Goal: Transaction & Acquisition: Purchase product/service

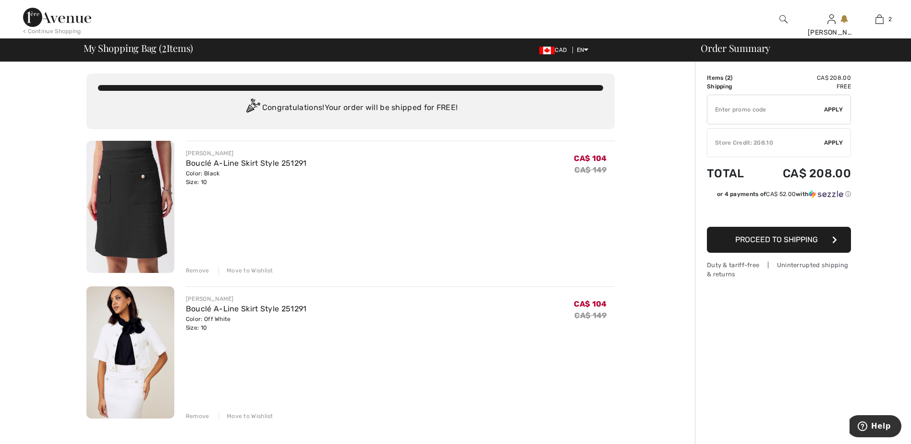
click at [834, 141] on span "Apply" at bounding box center [833, 142] width 19 height 9
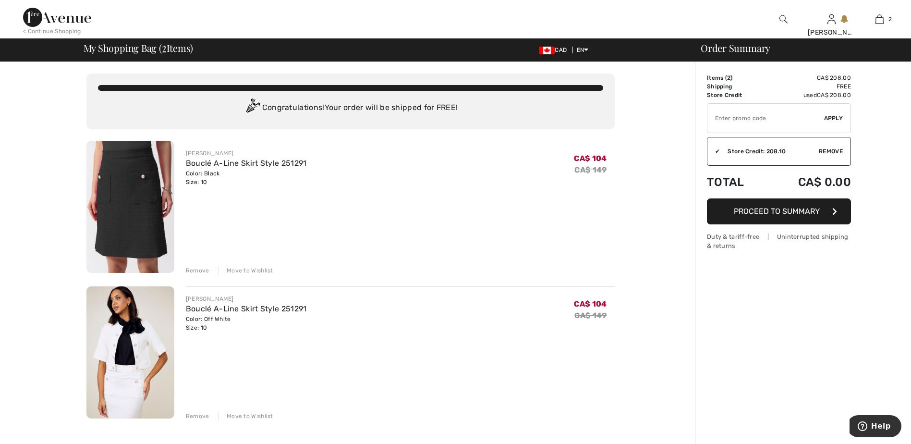
click at [802, 208] on span "Proceed to Summary" at bounding box center [777, 211] width 86 height 9
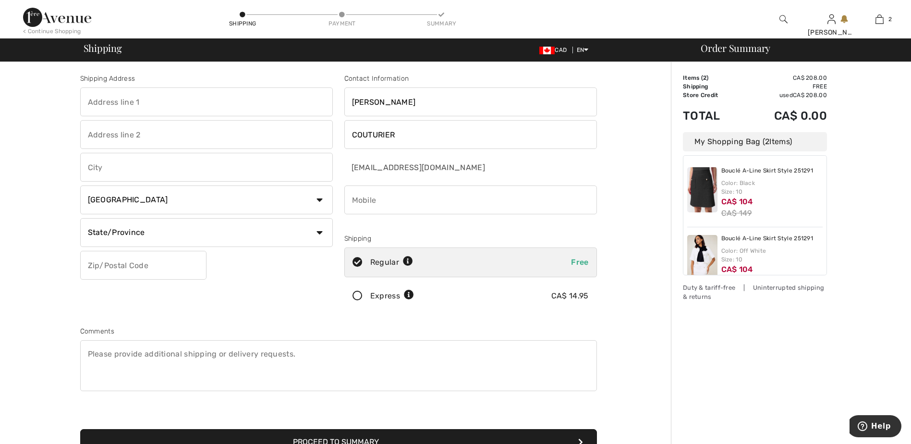
click at [238, 100] on input "text" at bounding box center [206, 101] width 253 height 29
click at [161, 108] on input "text" at bounding box center [206, 101] width 253 height 29
click at [162, 104] on input "text" at bounding box center [206, 101] width 253 height 29
type input "3425 Boul De La Pinière"
type input "Terrebonne"
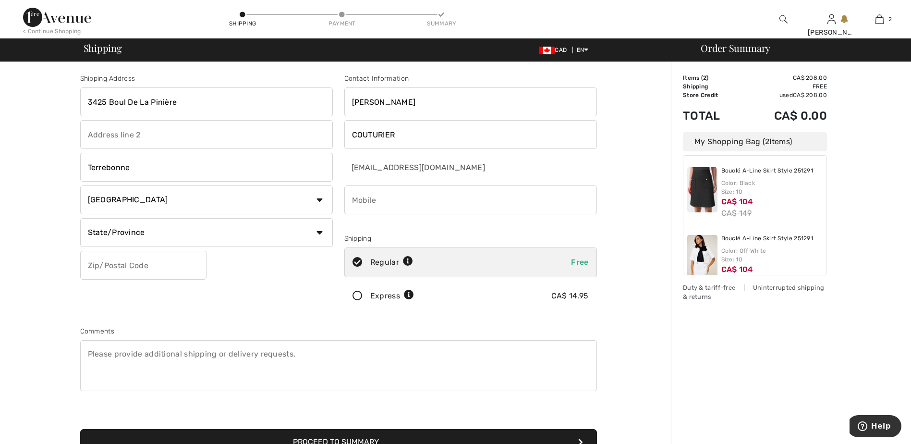
select select "QC"
type input "J6X 0A1"
type input "5148271551"
type input "J6X0A1"
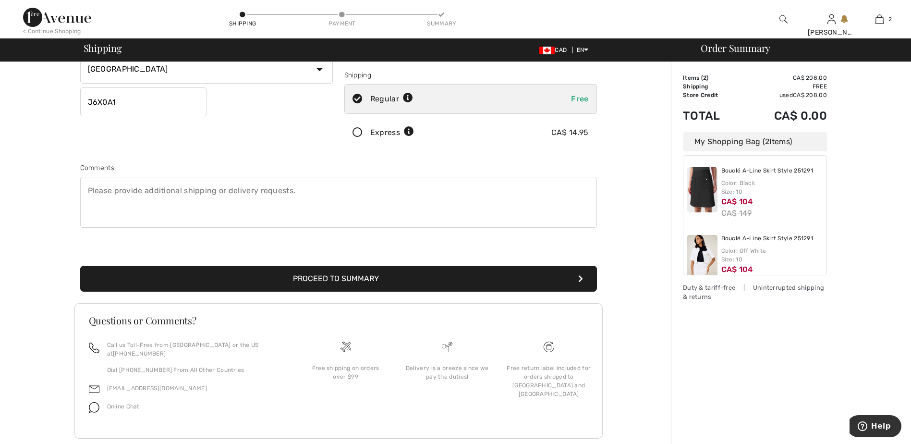
scroll to position [173, 0]
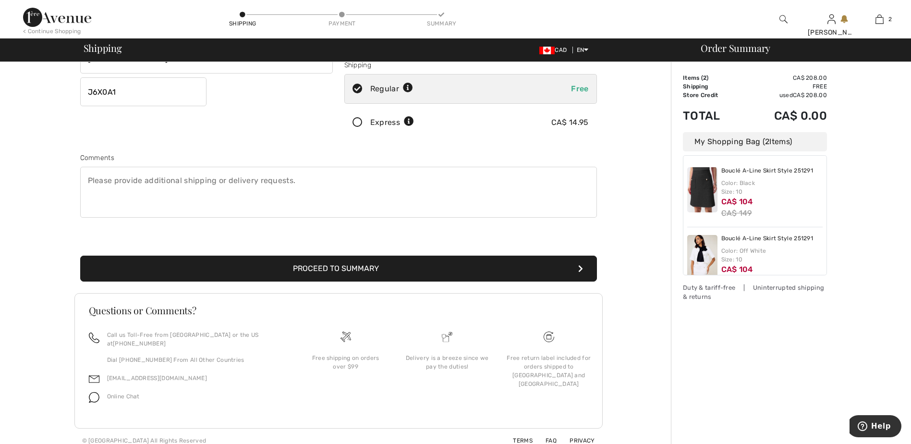
click at [526, 269] on button "Proceed to Summary" at bounding box center [338, 269] width 517 height 26
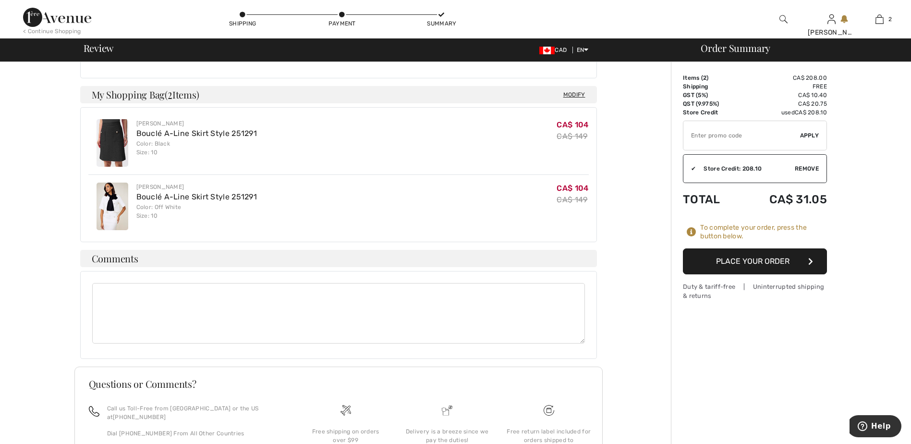
scroll to position [519, 0]
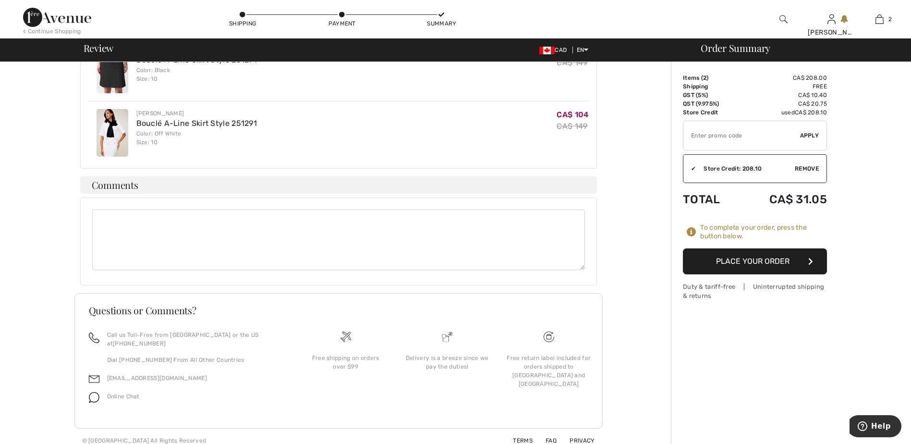
click at [726, 260] on button "Place Your Order" at bounding box center [755, 261] width 144 height 26
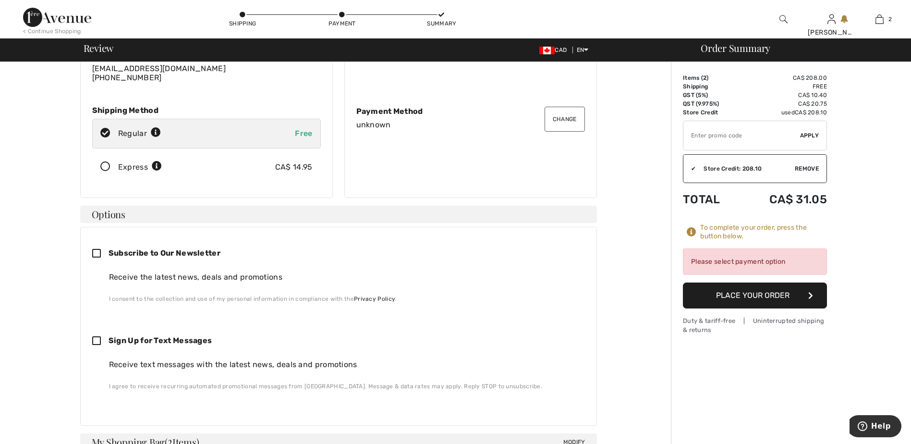
scroll to position [0, 0]
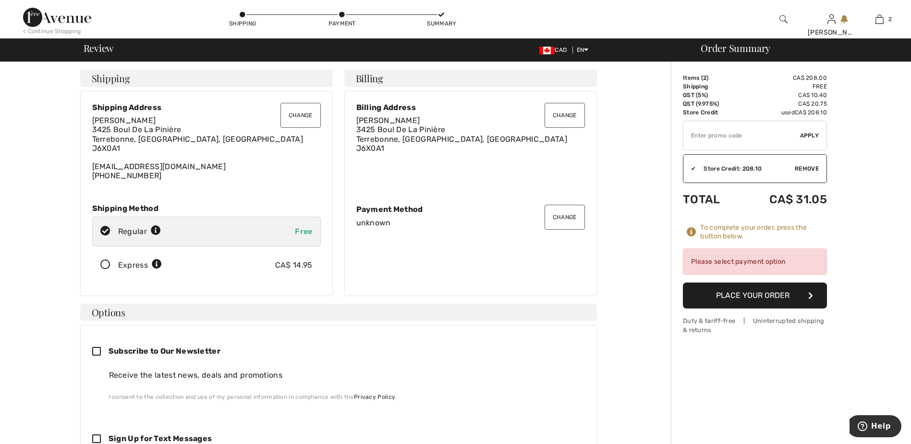
click at [746, 298] on button "Place Your Order" at bounding box center [755, 295] width 144 height 26
click at [741, 259] on div "Please select payment option" at bounding box center [755, 261] width 144 height 26
click at [779, 140] on input "TEXT" at bounding box center [741, 135] width 117 height 29
click at [556, 219] on button "Change" at bounding box center [565, 217] width 40 height 25
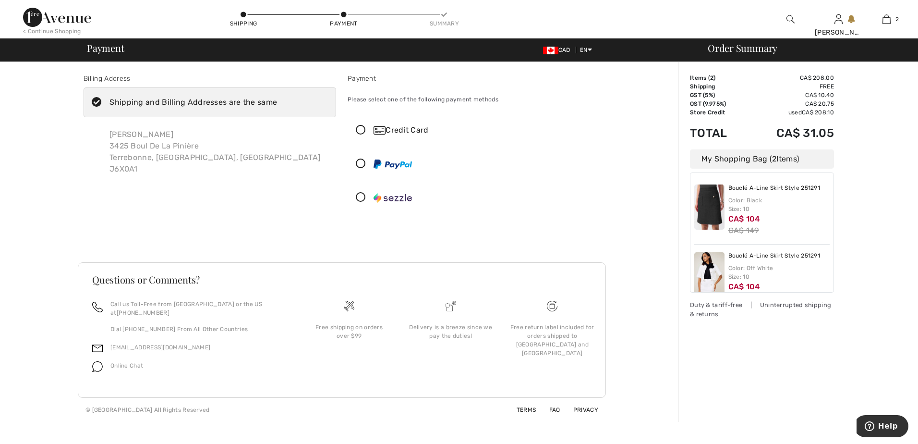
click at [405, 127] on div "Credit Card" at bounding box center [484, 130] width 220 height 12
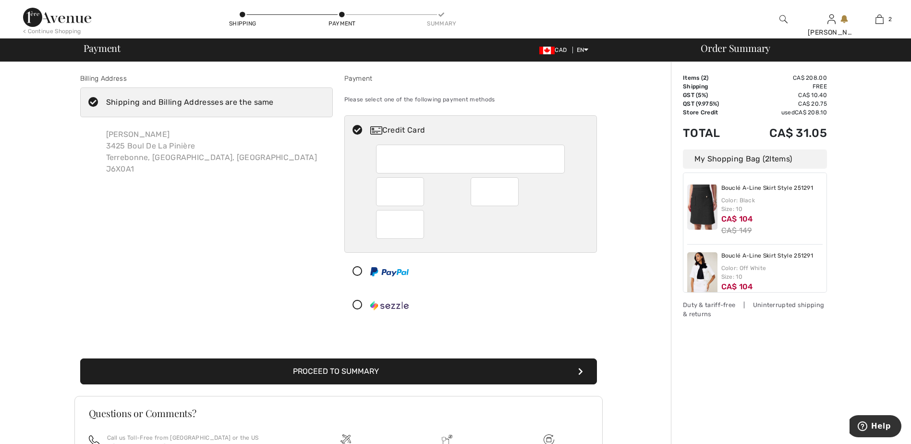
click at [417, 362] on button "Proceed to Summary" at bounding box center [338, 371] width 517 height 26
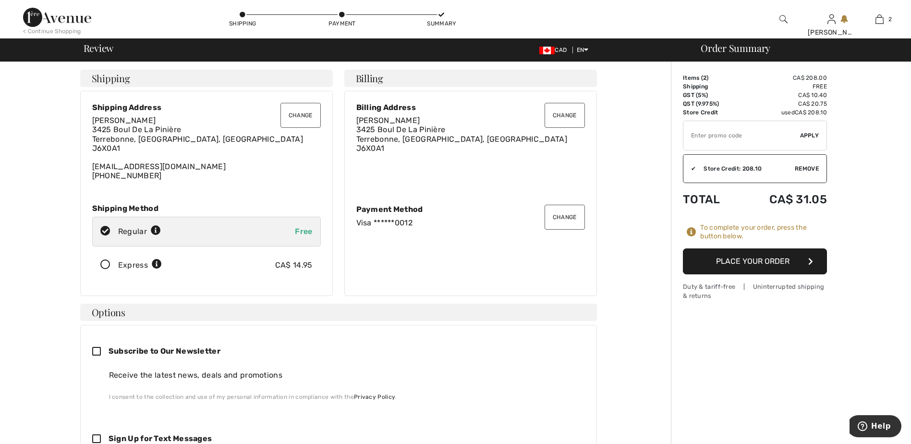
click at [755, 256] on button "Place Your Order" at bounding box center [755, 261] width 144 height 26
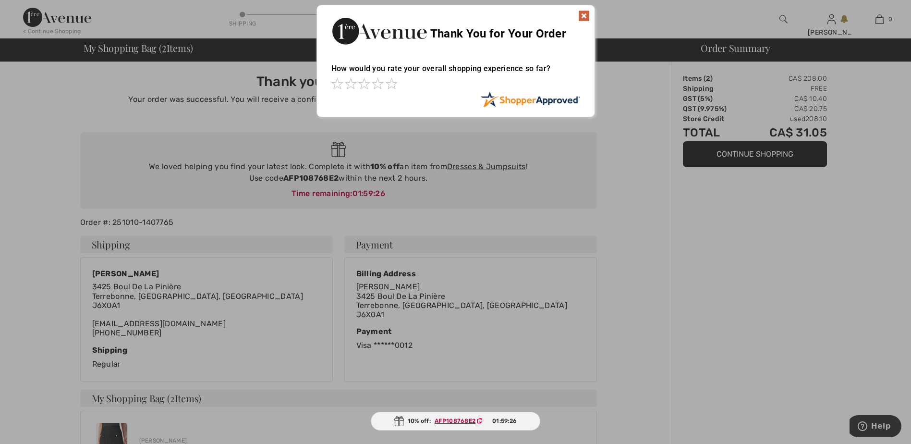
click at [586, 16] on img at bounding box center [584, 16] width 12 height 12
